Goal: Transaction & Acquisition: Purchase product/service

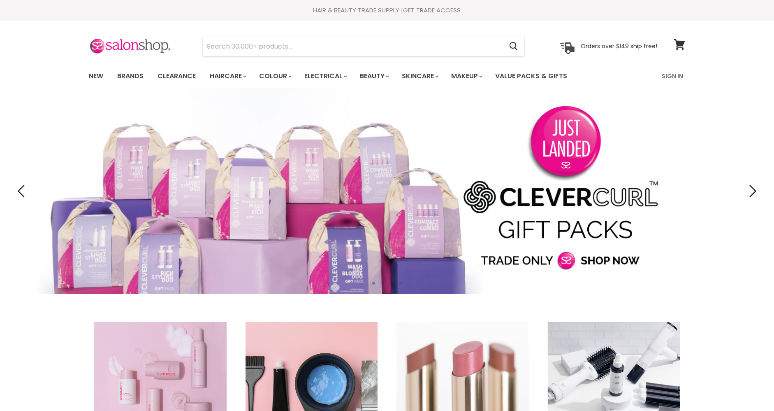
click at [92, 76] on link "New" at bounding box center [96, 75] width 27 height 17
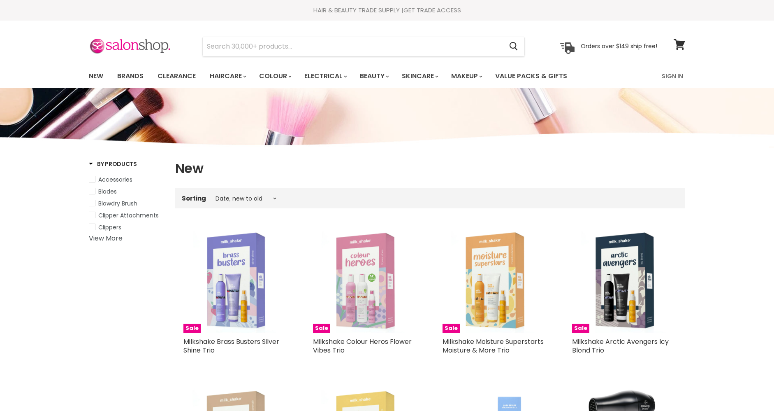
select select "created-descending"
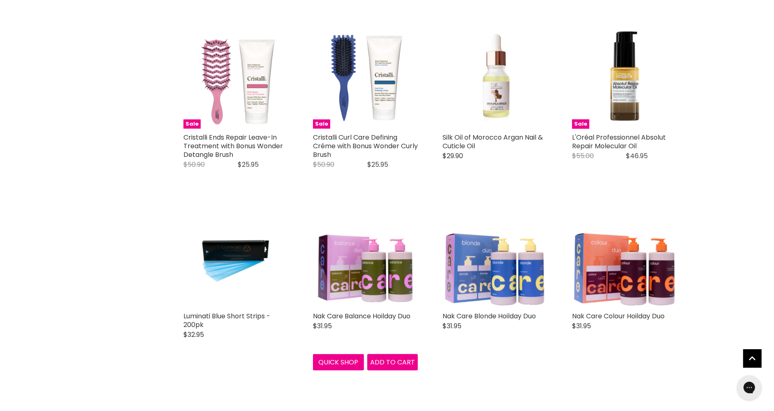
scroll to position [948, 0]
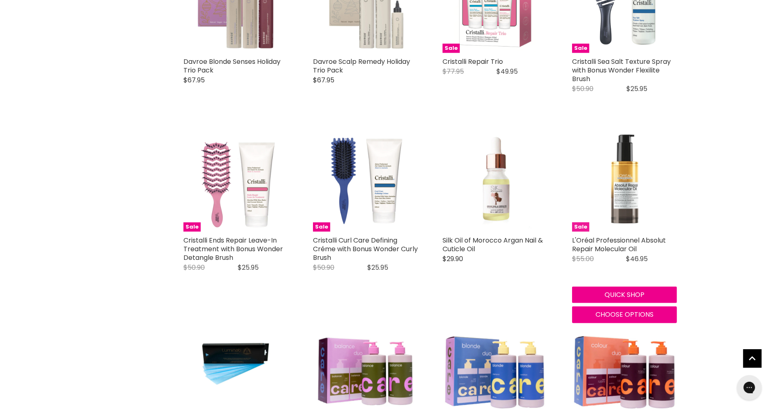
click at [654, 182] on img "Main content" at bounding box center [624, 179] width 105 height 105
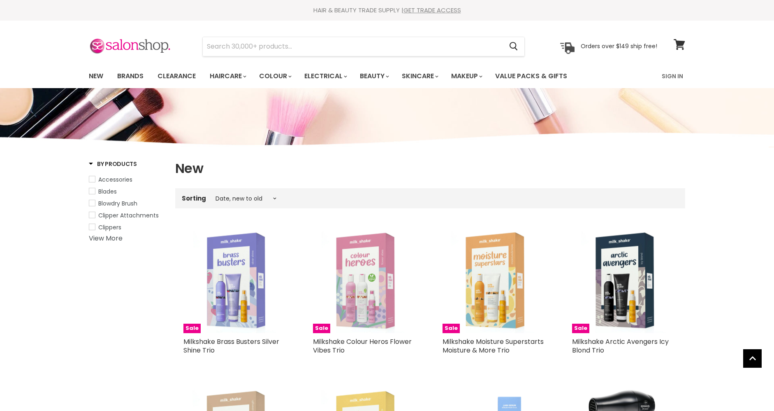
select select "created-descending"
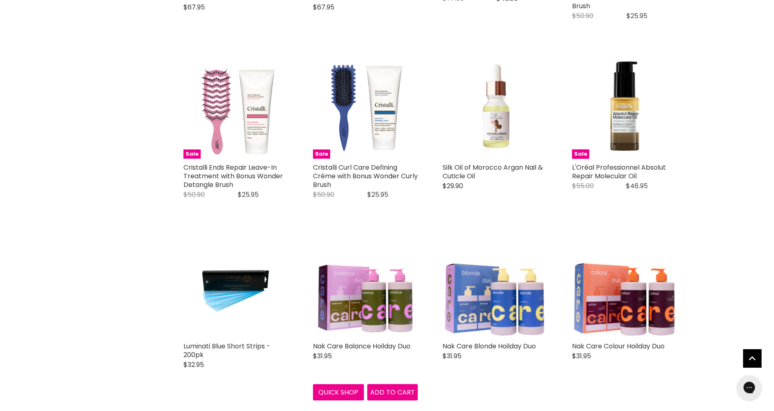
scroll to position [1012, 0]
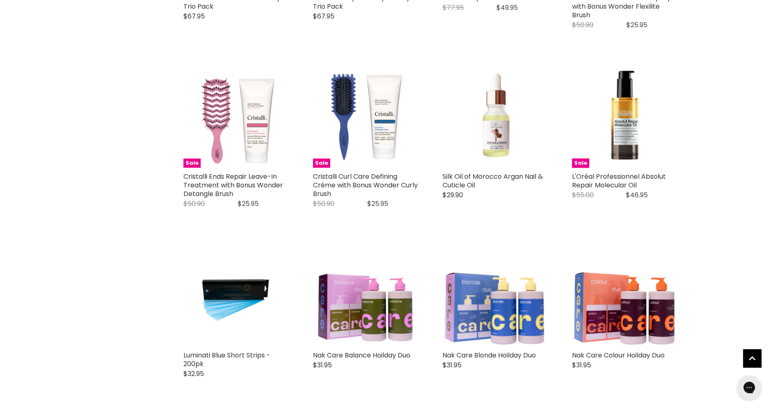
drag, startPoint x: 652, startPoint y: 183, endPoint x: 569, endPoint y: 177, distance: 82.9
click at [569, 177] on div "Sale L'Oréal Professionnel Absolut Repair Molecular Oil L'Oreal Original Price …" at bounding box center [624, 140] width 121 height 170
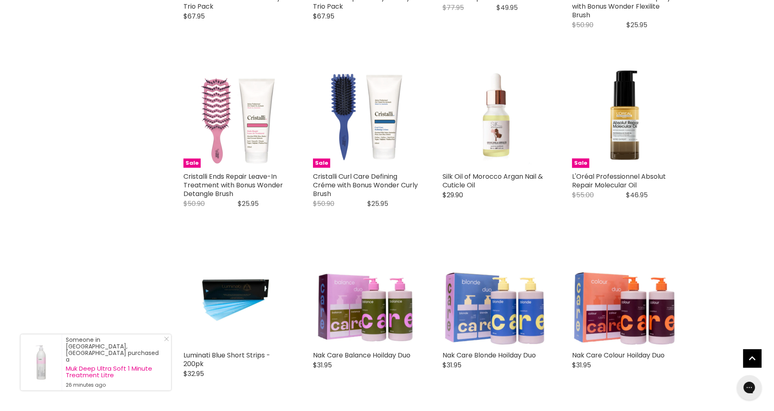
copy link "L'Oréal Professionnel Absolut Repair Molecular Oil"
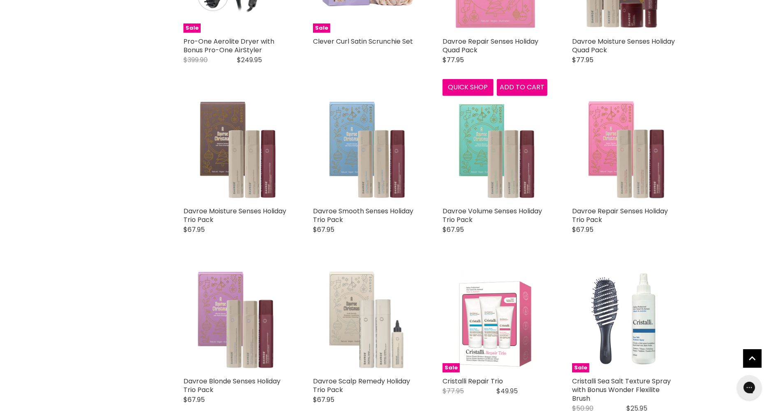
scroll to position [641, 0]
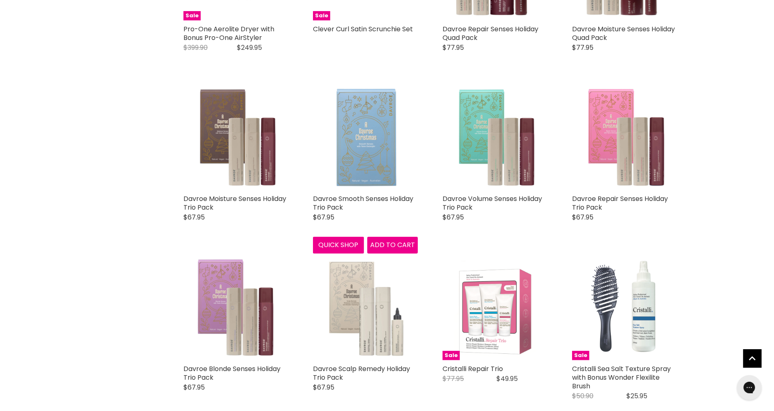
click at [363, 164] on img "Main content" at bounding box center [365, 137] width 105 height 105
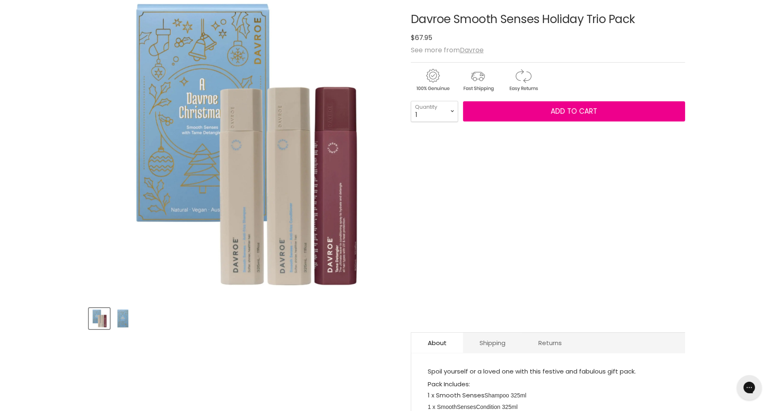
click at [346, 232] on img "Davroe Smooth Senses Holiday Trio Pack image. Click or Scroll to Zoom." at bounding box center [242, 145] width 307 height 307
